Goal: Task Accomplishment & Management: Manage account settings

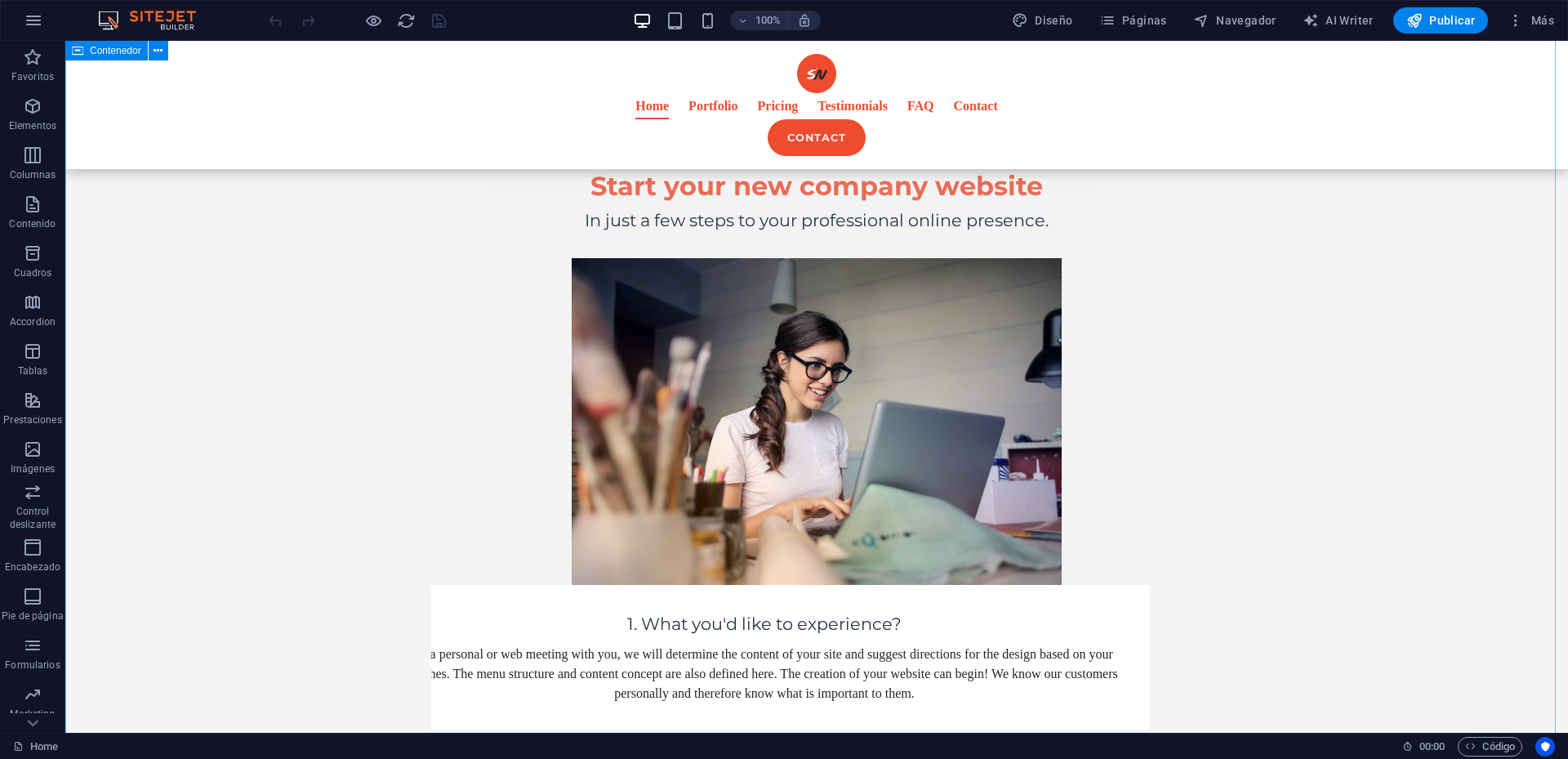
scroll to position [1960, 0]
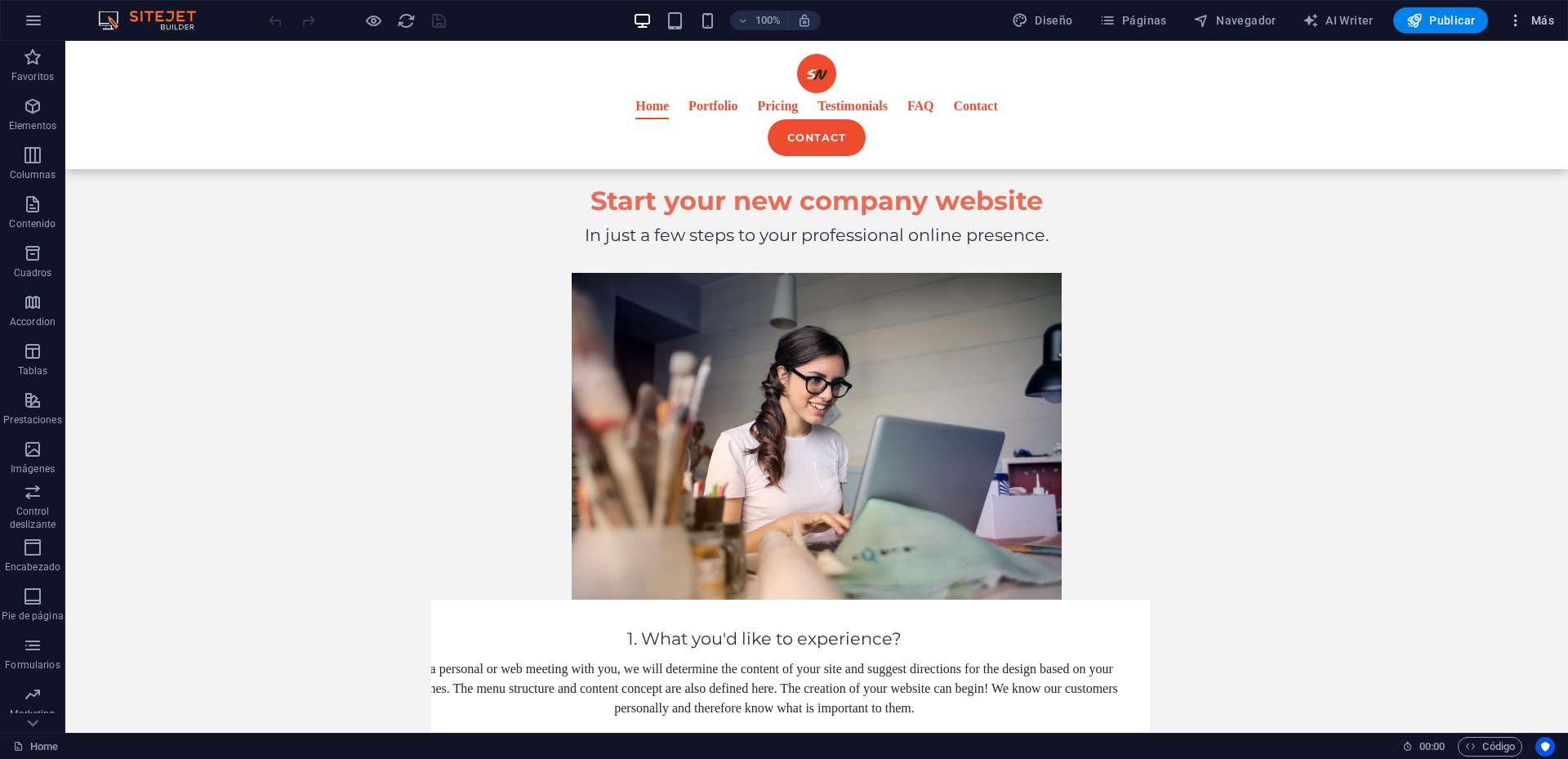
click at [1508, 24] on icon "button" at bounding box center [1515, 20] width 16 height 16
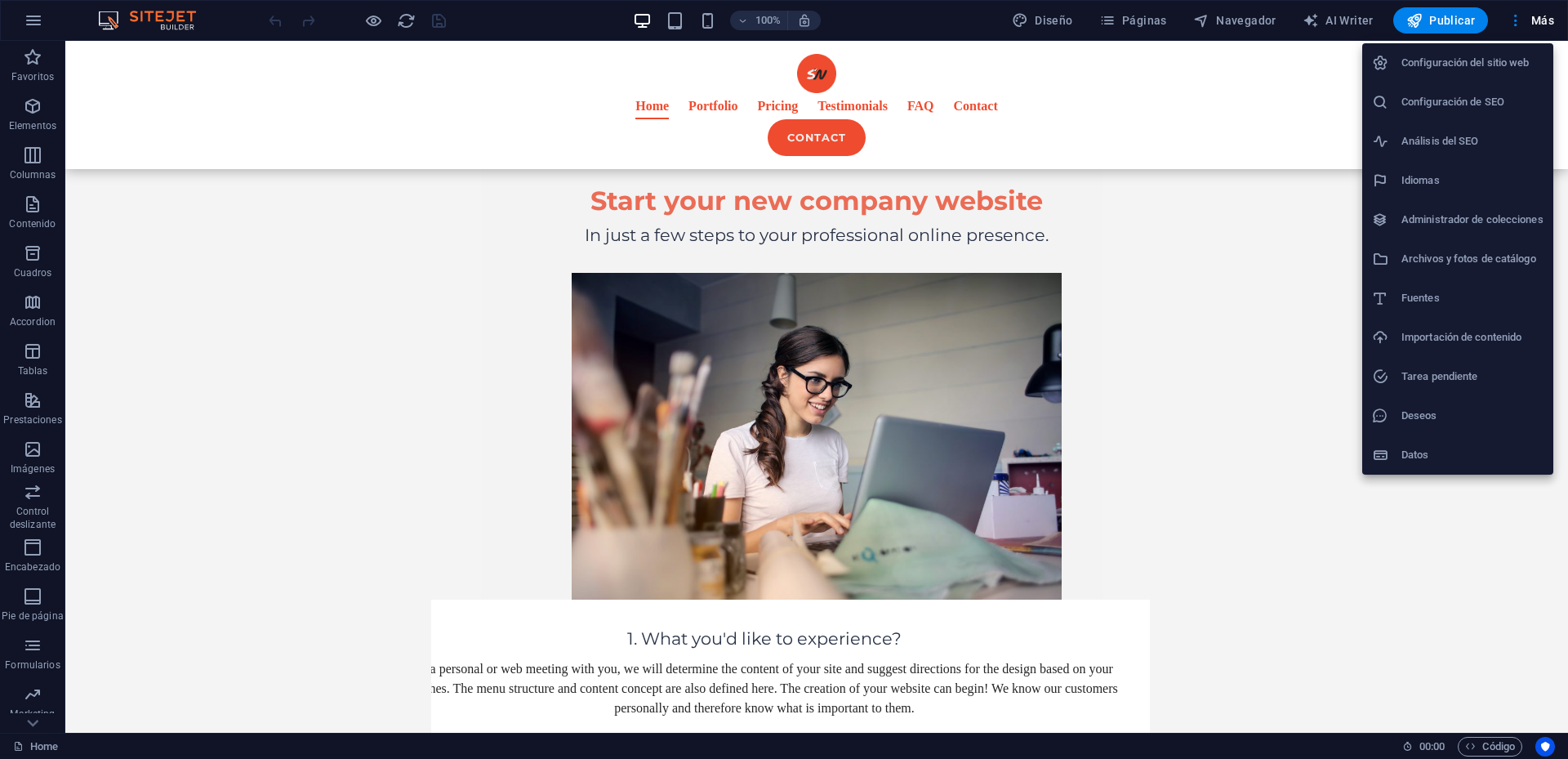
click at [31, 17] on div at bounding box center [784, 380] width 1568 height 759
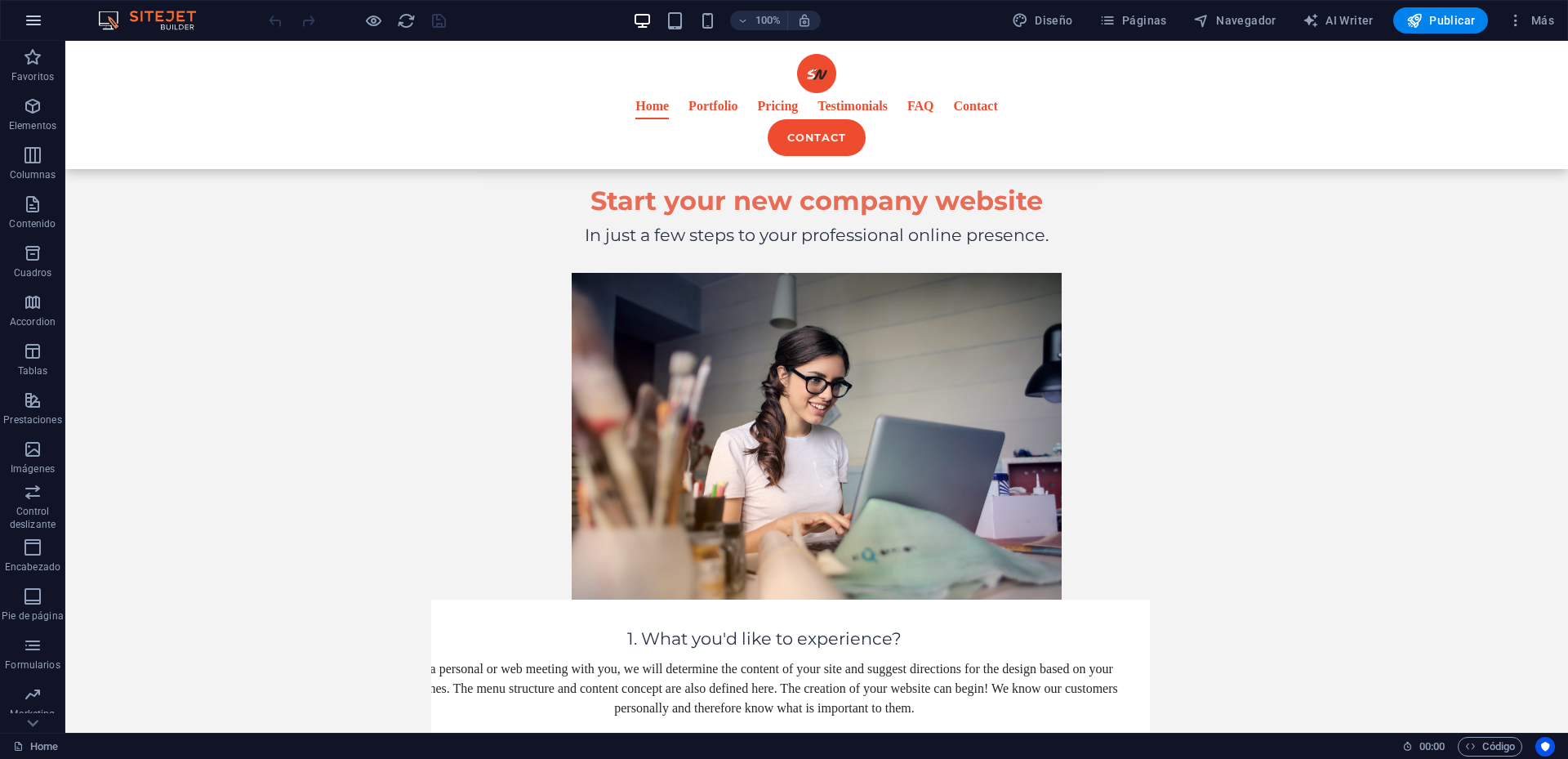
click at [32, 20] on icon "button" at bounding box center [33, 20] width 20 height 20
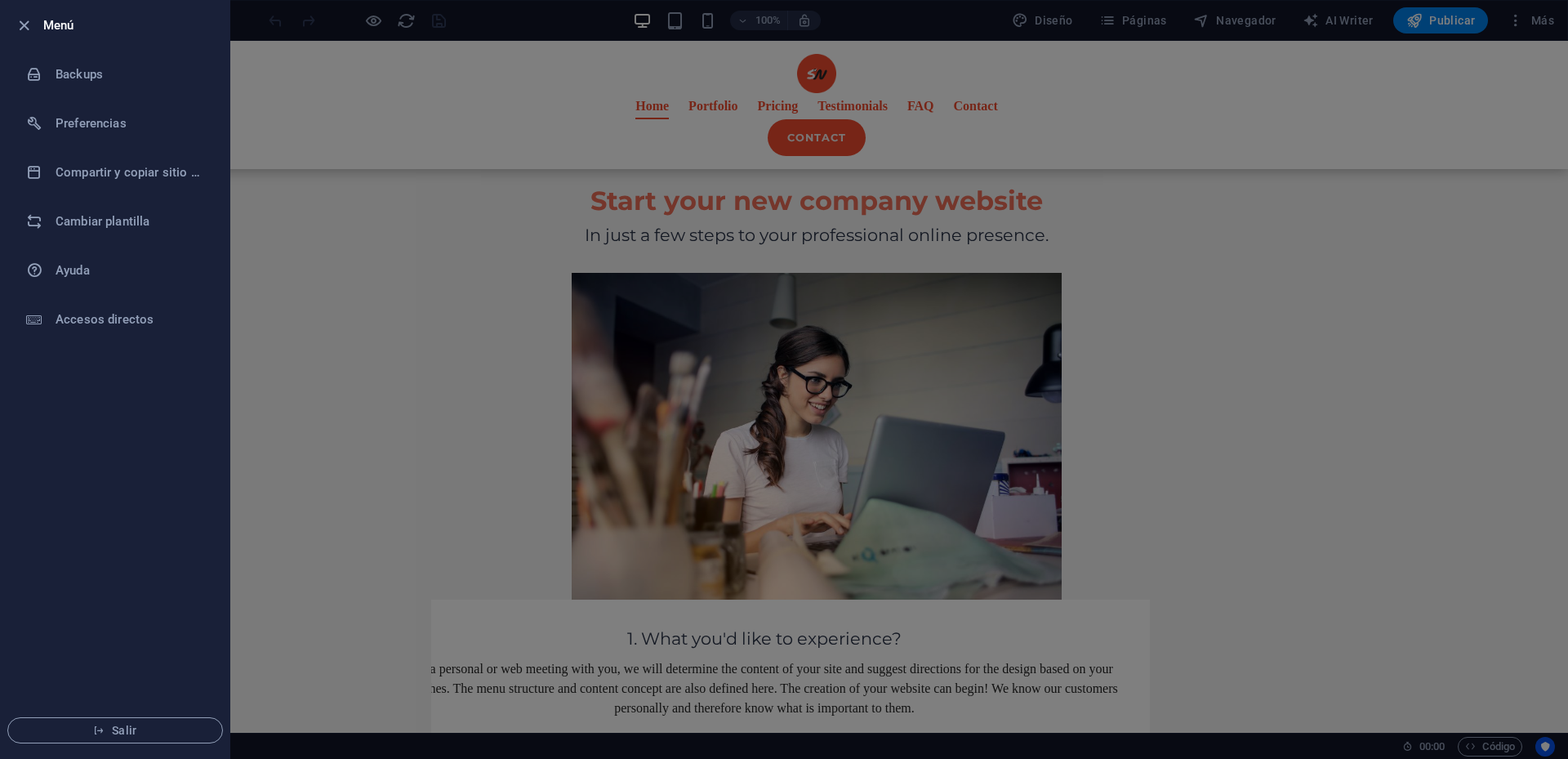
click at [886, 37] on div at bounding box center [784, 380] width 1568 height 759
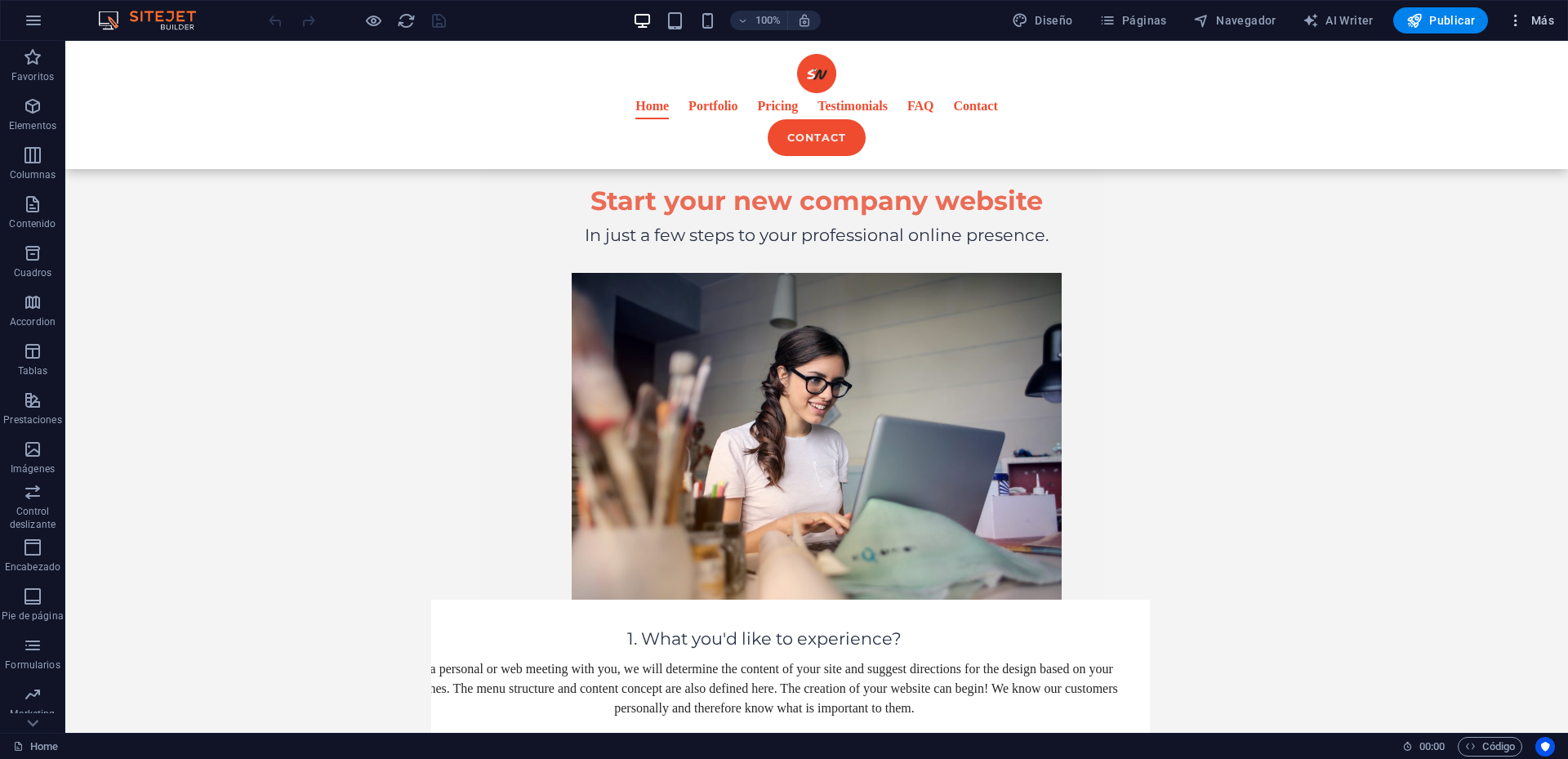
click at [1522, 20] on icon "button" at bounding box center [1515, 20] width 16 height 16
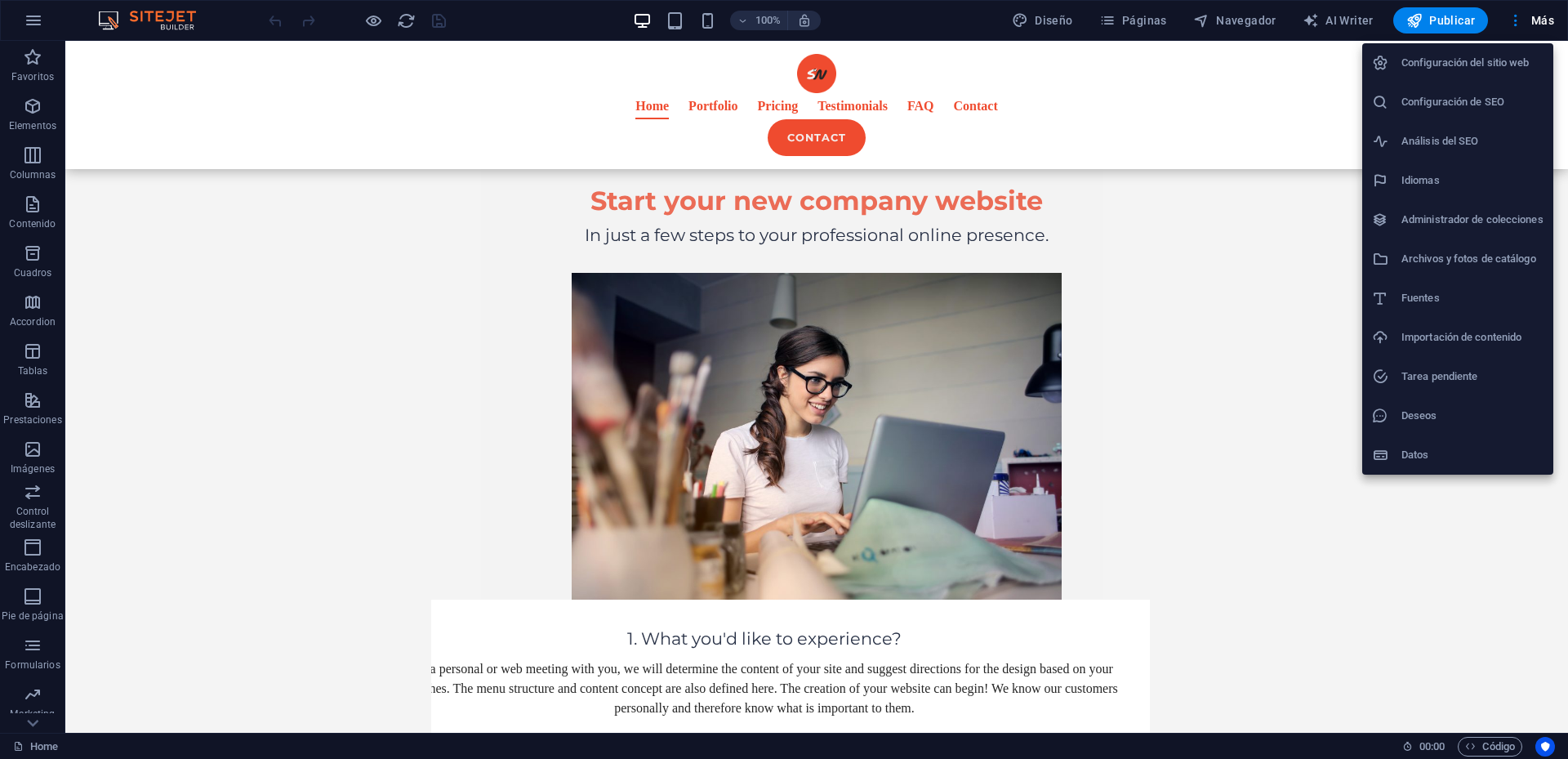
click at [1319, 78] on div at bounding box center [784, 380] width 1568 height 759
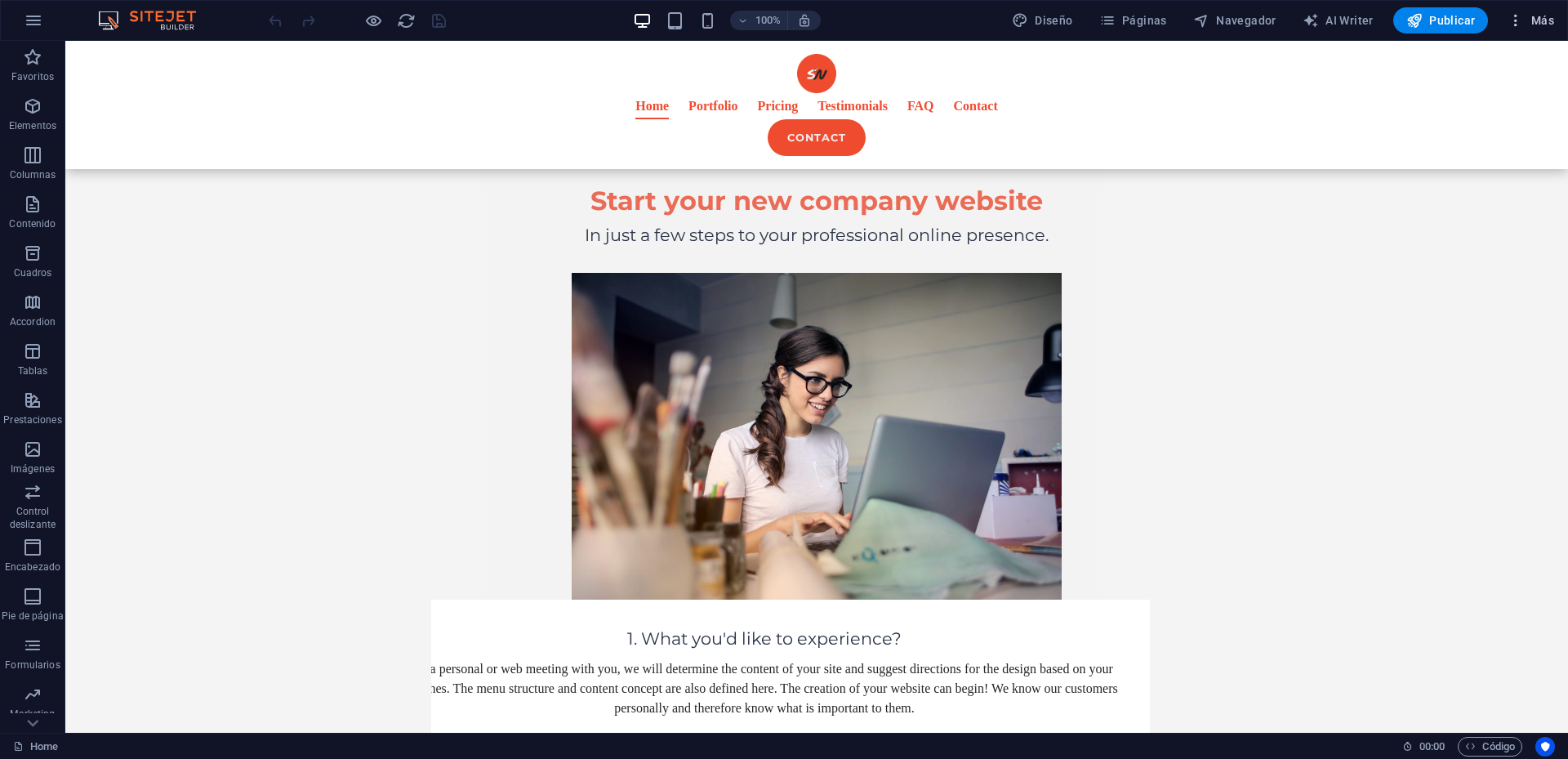
click at [1543, 26] on span "Más" at bounding box center [1530, 20] width 47 height 16
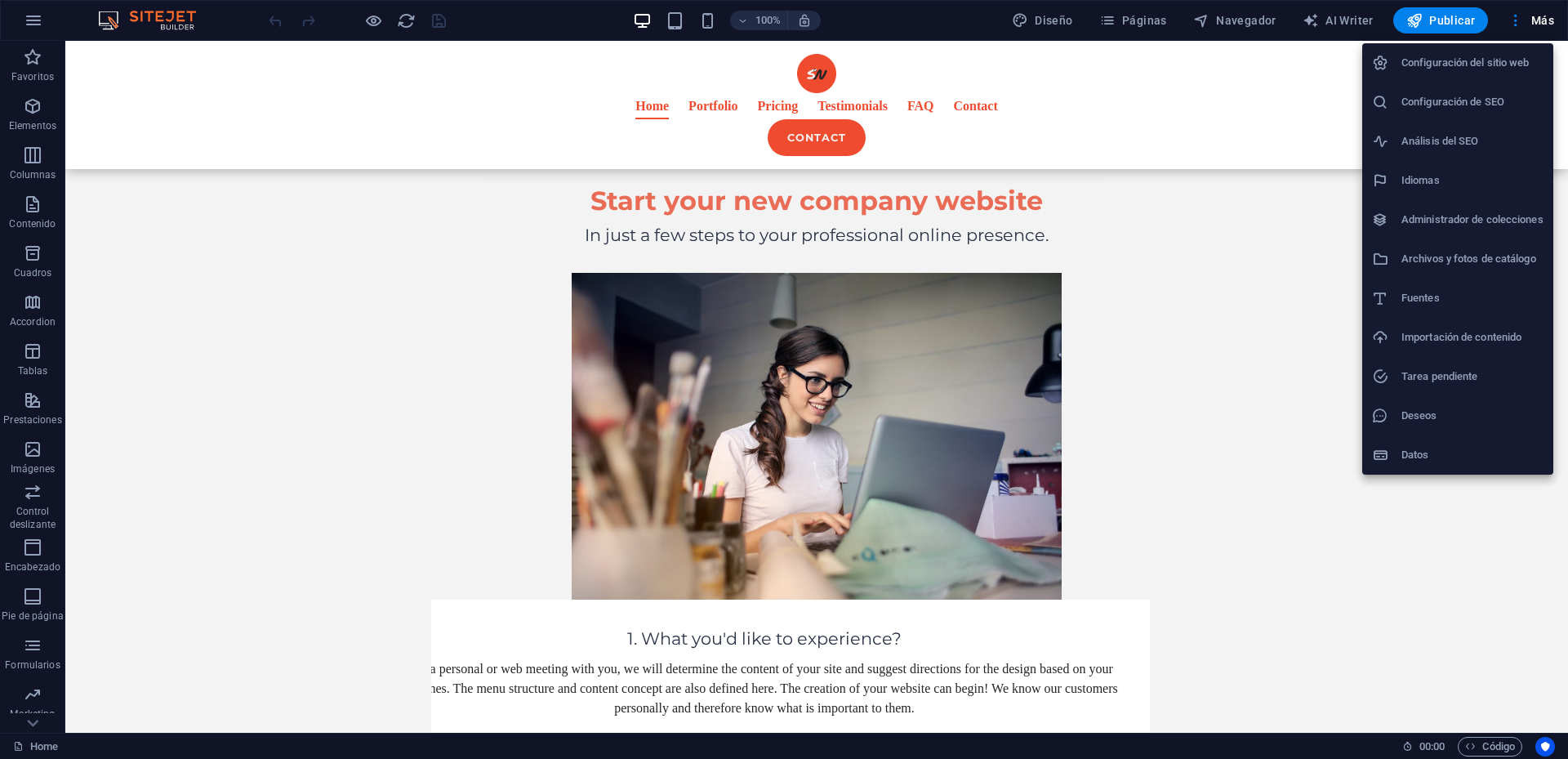
click at [1501, 99] on h6 "Configuración de SEO" at bounding box center [1472, 102] width 142 height 20
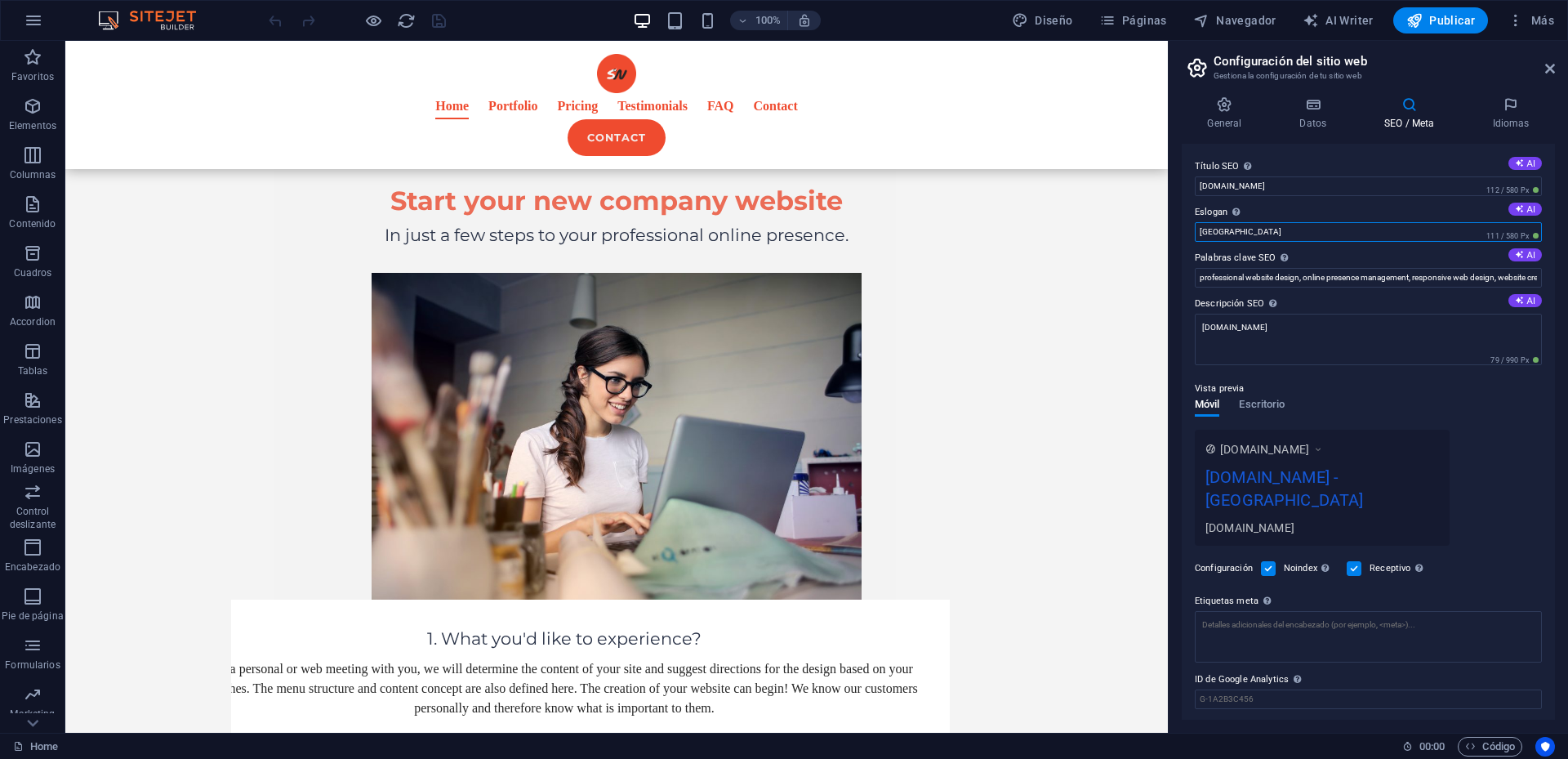
click at [1300, 234] on input "[GEOGRAPHIC_DATA]" at bounding box center [1368, 232] width 347 height 20
